Goal: Transaction & Acquisition: Purchase product/service

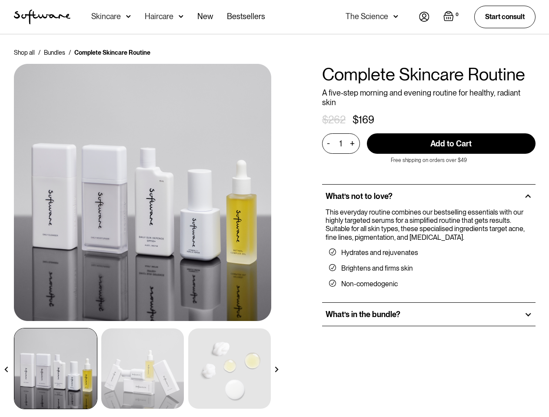
click at [274, 209] on div "Shop all / Bundles / Complete Skincare Routine All hair products / Complete Ski…" at bounding box center [274, 234] width 542 height 372
click at [111, 17] on div "Skincare" at bounding box center [106, 16] width 30 height 9
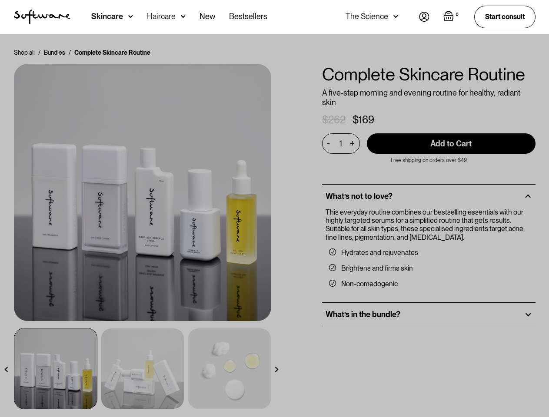
click at [163, 17] on div "Haircare" at bounding box center [161, 16] width 29 height 9
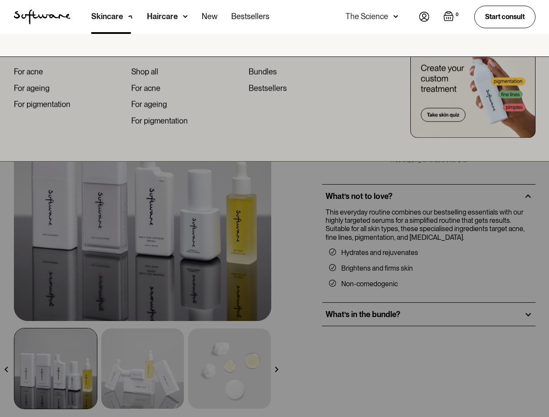
click at [371, 17] on div "The Science" at bounding box center [367, 16] width 43 height 9
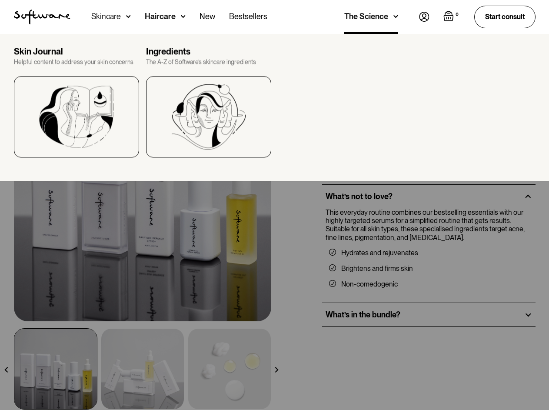
click at [451, 17] on img "Open empty cart" at bounding box center [448, 16] width 10 height 10
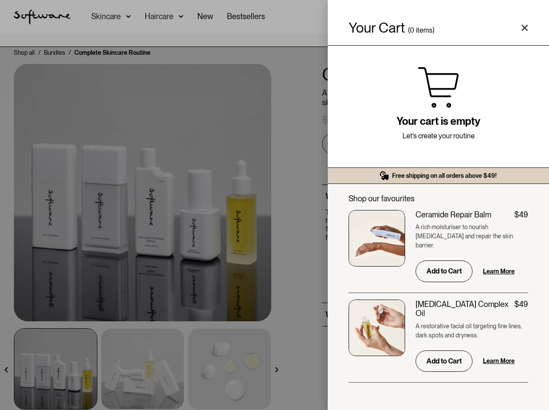
click at [329, 134] on div "Your Cart ( 0 items) Free shipping on all orders above $49! You might also be i…" at bounding box center [274, 205] width 549 height 410
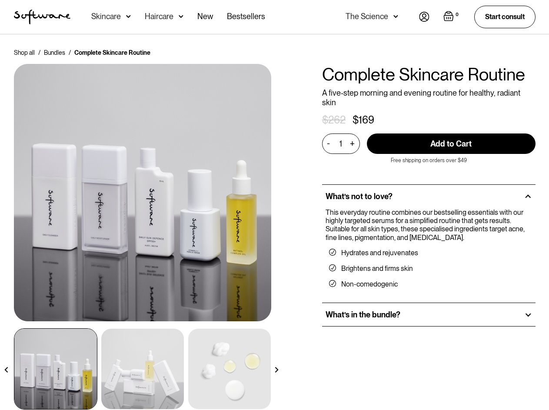
click at [341, 134] on div "Your cart is empty Let’s create your routine" at bounding box center [451, 107] width 221 height 122
